Goal: Register for event/course

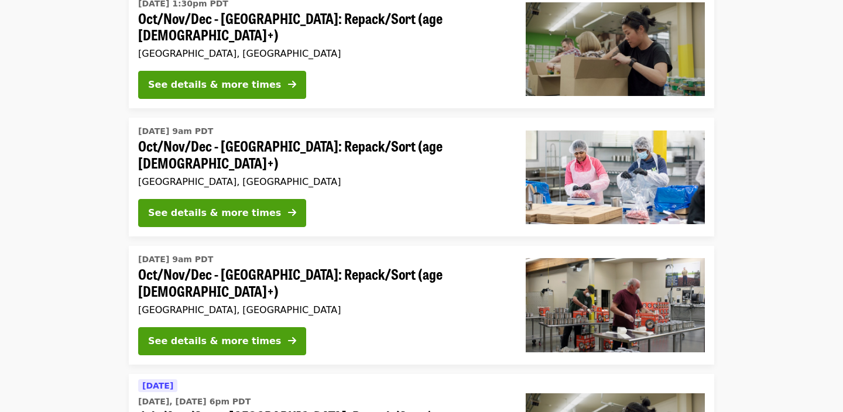
scroll to position [286, 0]
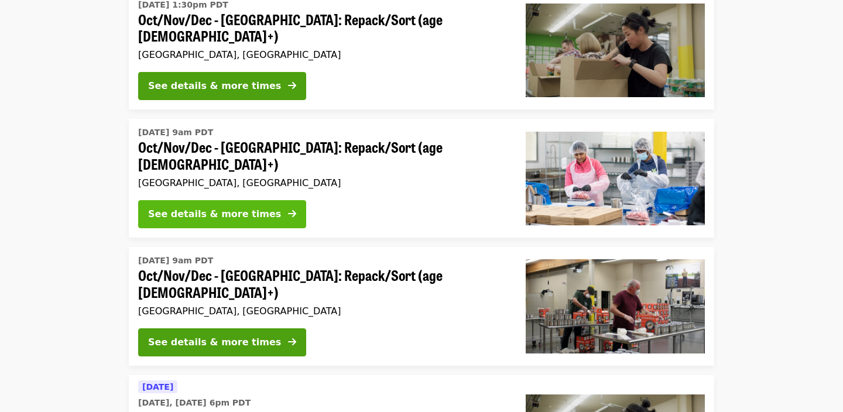
click at [241, 207] on div "See details & more times" at bounding box center [214, 214] width 133 height 14
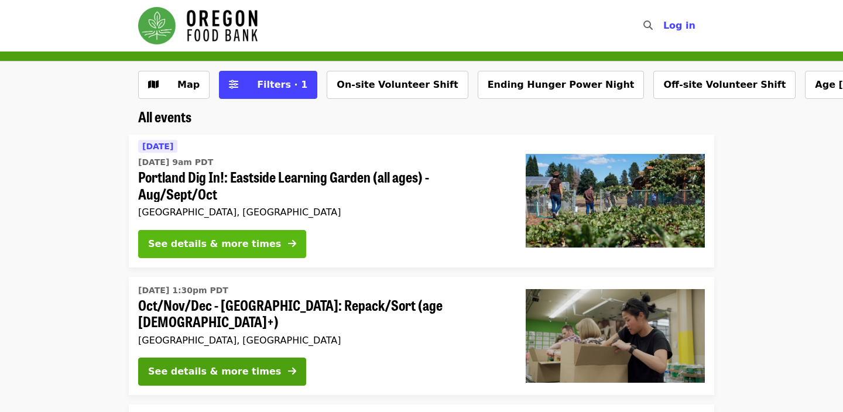
click at [255, 243] on div "See details & more times" at bounding box center [214, 244] width 133 height 14
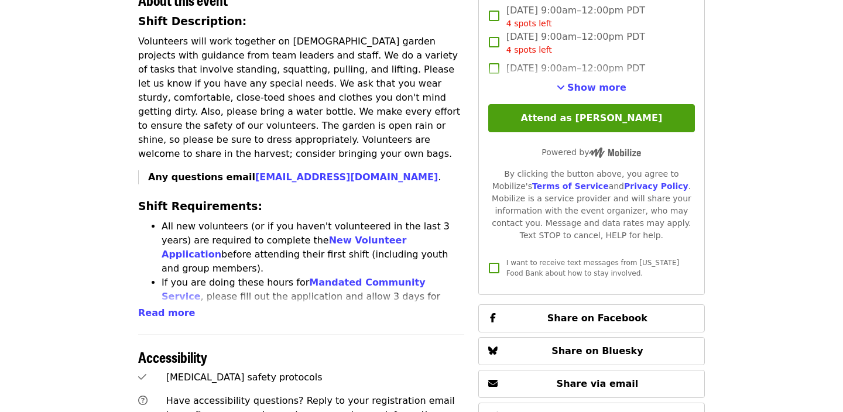
scroll to position [428, 0]
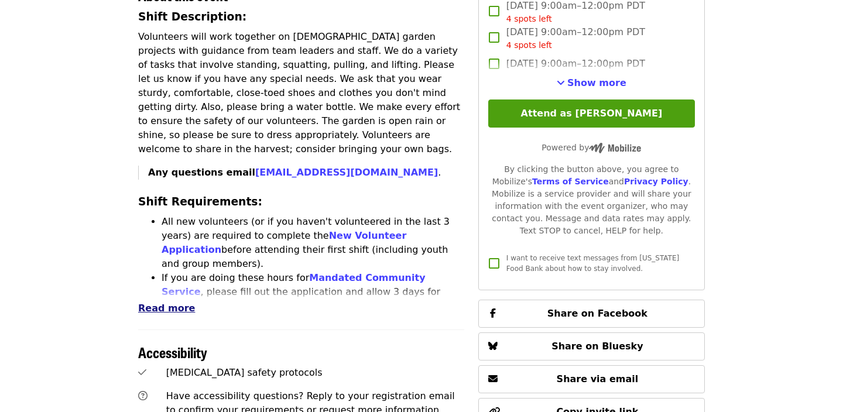
click at [171, 303] on span "Read more" at bounding box center [166, 308] width 57 height 11
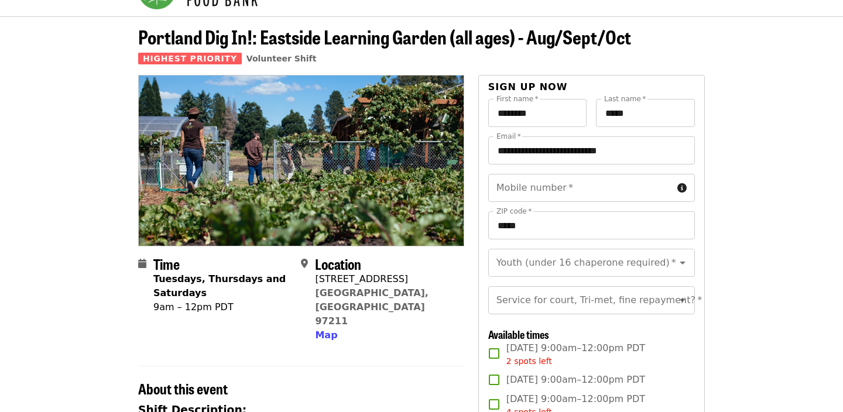
scroll to position [36, 0]
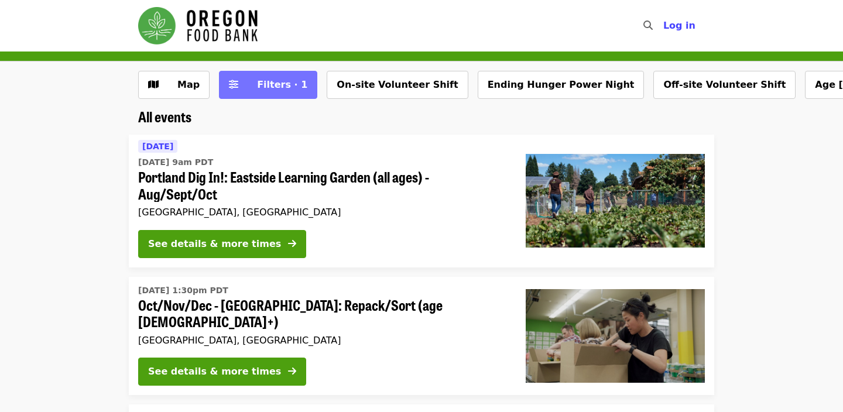
click at [288, 77] on button "Filters · 1" at bounding box center [268, 85] width 98 height 28
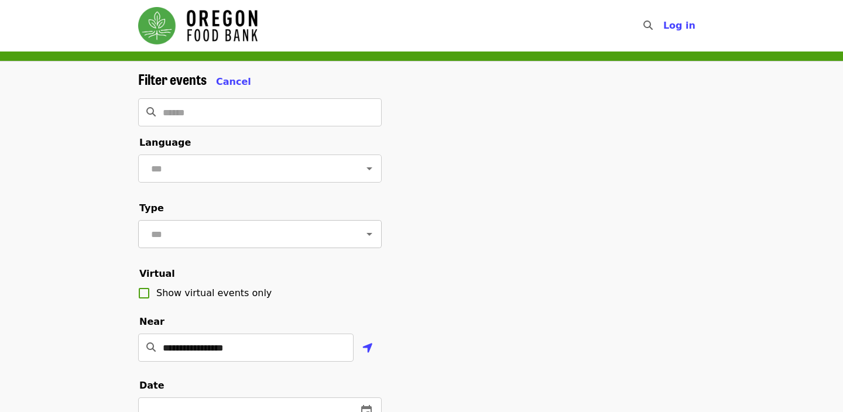
click at [221, 234] on input "text" at bounding box center [245, 234] width 196 height 22
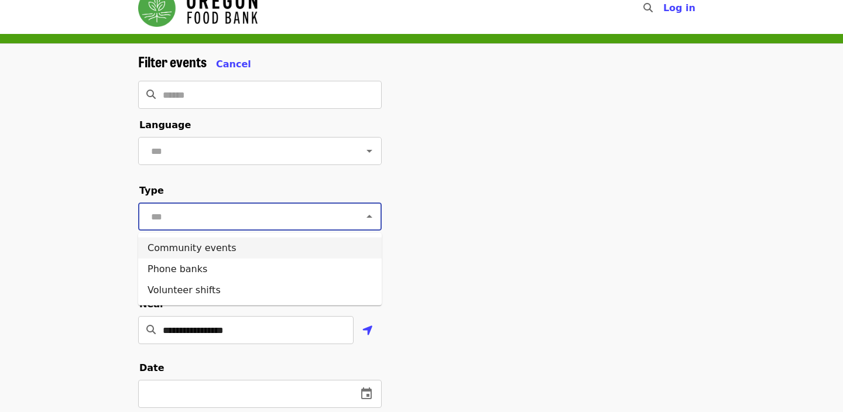
scroll to position [23, 0]
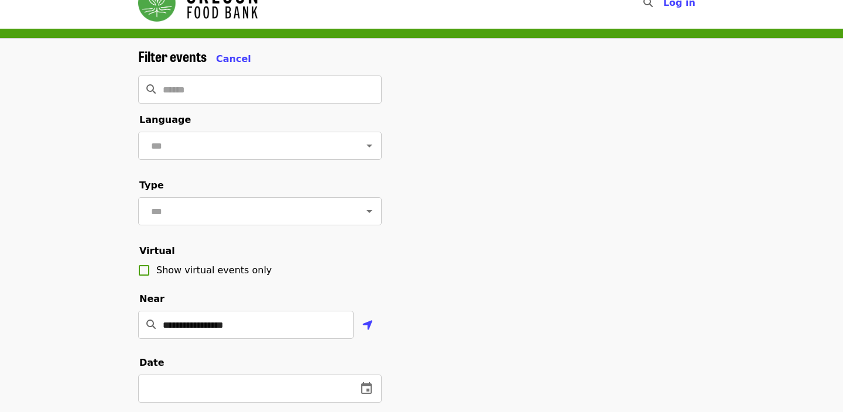
click at [109, 290] on div "**********" at bounding box center [421, 370] width 843 height 662
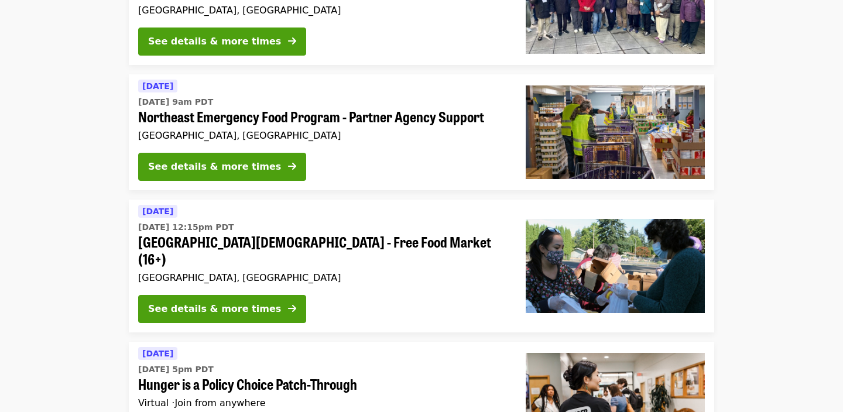
scroll to position [2018, 0]
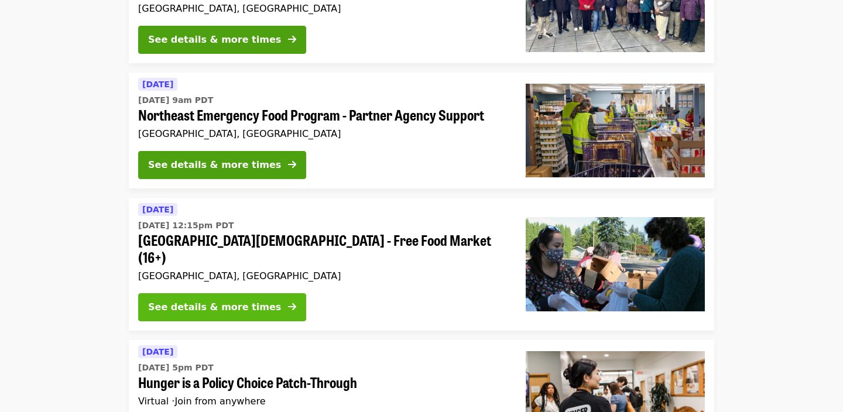
click at [265, 293] on button "See details & more times" at bounding box center [222, 307] width 168 height 28
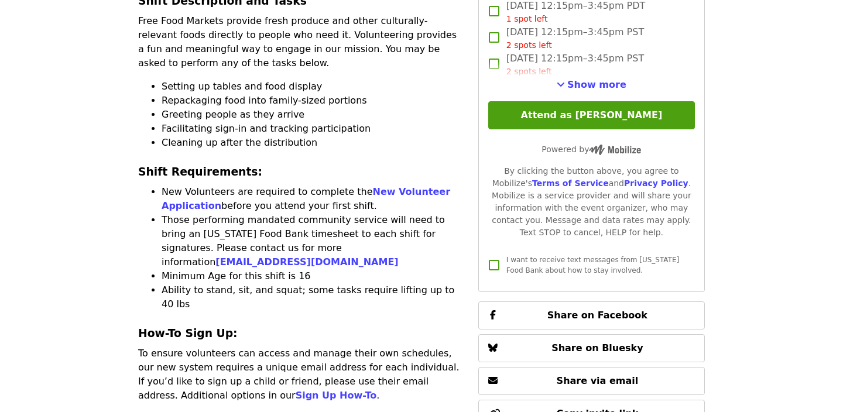
scroll to position [463, 0]
